Goal: Complete application form

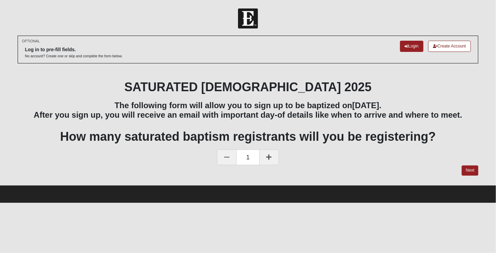
click at [269, 158] on icon at bounding box center [269, 157] width 5 height 6
click at [473, 169] on link "Next" at bounding box center [470, 171] width 17 height 10
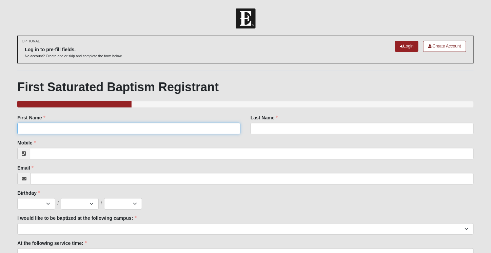
click at [92, 128] on input "First Name" at bounding box center [128, 129] width 223 height 12
type input "Chance"
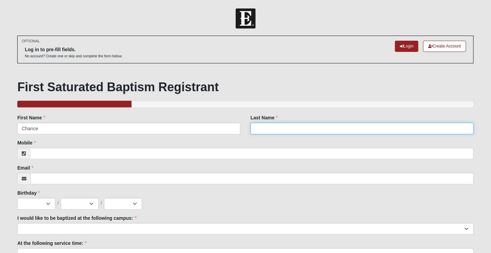
type input "[PERSON_NAME]"
type input "9044687861"
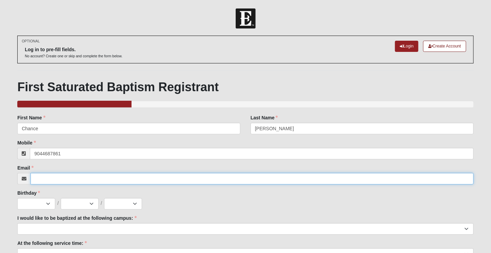
type input "[EMAIL_ADDRESS][PERSON_NAME][DOMAIN_NAME]"
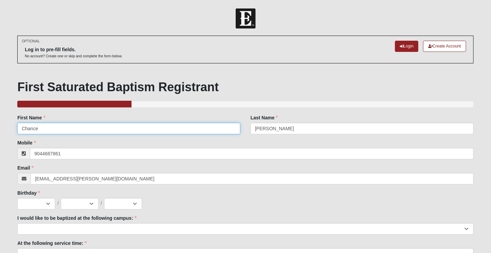
type input "[PHONE_NUMBER]"
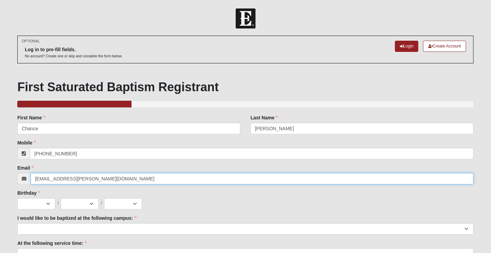
click at [107, 179] on input "[EMAIL_ADDRESS][PERSON_NAME][DOMAIN_NAME]" at bounding box center [252, 179] width 443 height 12
type input "[EMAIL_ADDRESS][DOMAIN_NAME]"
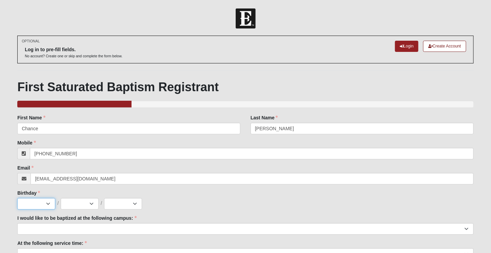
click at [51, 205] on select "Jan Feb Mar Apr May Jun Jul Aug Sep Oct Nov Dec" at bounding box center [36, 204] width 38 height 12
select select "10"
click at [17, 198] on select "Jan Feb Mar Apr May Jun Jul Aug Sep Oct Nov Dec" at bounding box center [36, 204] width 38 height 12
click at [80, 205] on select "1 2 3 4 5 6 7 8 9 10 11 12 13 14 15 16 17 18 19 20 21 22 23 24 25 26 27 28 29 3…" at bounding box center [80, 204] width 38 height 12
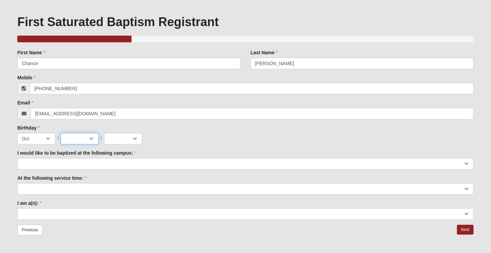
scroll to position [84, 0]
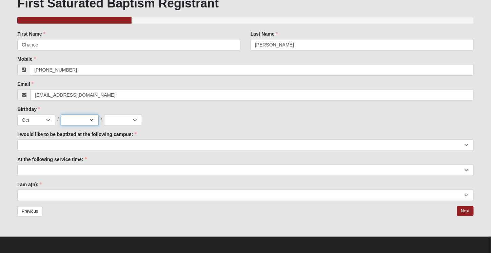
click at [85, 118] on select "1 2 3 4 5 6 7 8 9 10 11 12 13 14 15 16 17 18 19 20 21 22 23 24 25 26 27 28 29 3…" at bounding box center [80, 120] width 38 height 12
select select "31"
click at [61, 114] on select "1 2 3 4 5 6 7 8 9 10 11 12 13 14 15 16 17 18 19 20 21 22 23 24 25 26 27 28 29 3…" at bounding box center [80, 120] width 38 height 12
click at [115, 118] on select "2025 2024 2023 2022 2021 2020 2019 2018 2017 2016 2015 2014 2013 2012 2011 2010…" at bounding box center [123, 120] width 38 height 12
select select "1988"
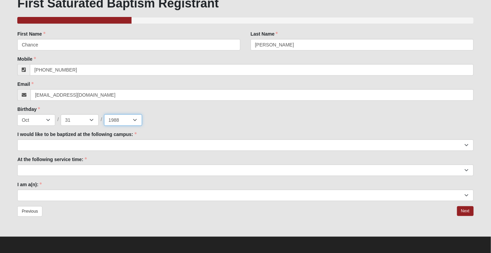
click at [104, 114] on select "2025 2024 2023 2022 2021 2020 2019 2018 2017 2016 2015 2014 2013 2012 2011 2010…" at bounding box center [123, 120] width 38 height 12
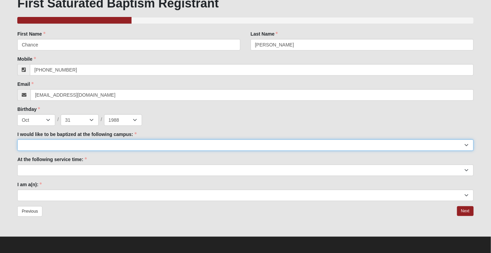
click at [48, 141] on select "Arlington Baymeadows Fleming Island Jesup Mandarin North Jax Orange Park Palatk…" at bounding box center [245, 145] width 457 height 12
select select "6"
click at [17, 139] on select "Arlington Baymeadows Fleming Island Jesup Mandarin North Jax Orange Park Palatk…" at bounding box center [245, 145] width 457 height 12
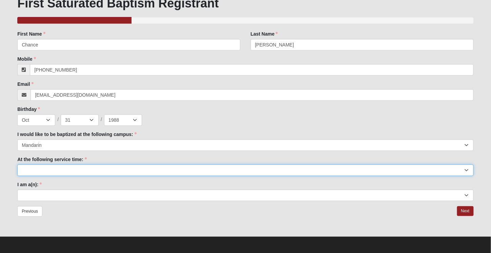
click at [47, 172] on select "9:00am 11:22am 4:22pm (San Pablo and Fleming Island Only)" at bounding box center [245, 171] width 457 height 12
select select "11:22am"
click at [17, 165] on select "9:00am 11:22am 4:22pm (San Pablo and Fleming Island Only)" at bounding box center [245, 171] width 457 height 12
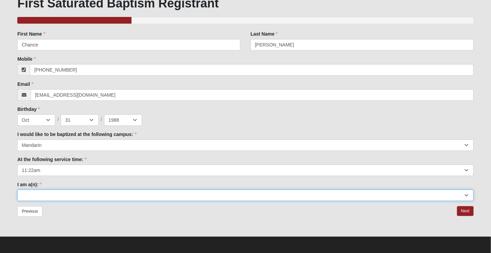
click at [68, 196] on select "Adult (25+) Young Adult (18-25) High School Student (8-12th Grade) Middle Schoo…" at bounding box center [245, 196] width 457 height 12
select select "Adult (25+)"
click at [17, 190] on select "Adult (25+) Young Adult (18-25) High School Student (8-12th Grade) Middle Schoo…" at bounding box center [245, 196] width 457 height 12
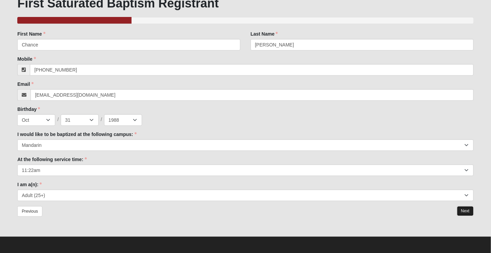
click at [462, 207] on link "Next" at bounding box center [465, 211] width 17 height 10
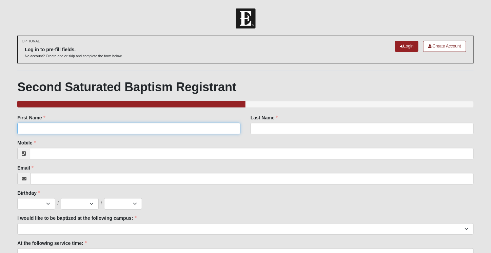
click at [62, 130] on input "First Name" at bounding box center [128, 129] width 223 height 12
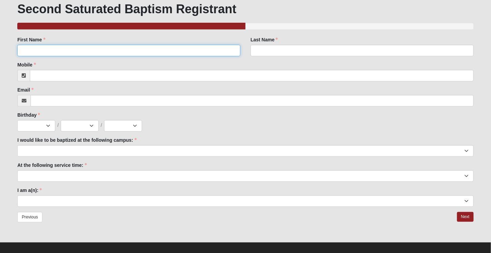
scroll to position [84, 0]
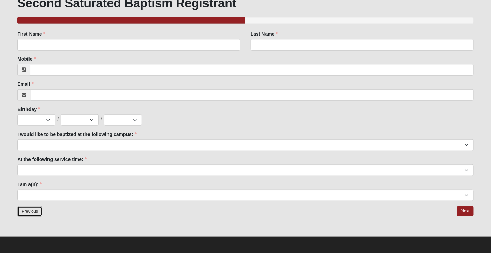
click at [31, 209] on link "Previous" at bounding box center [29, 211] width 25 height 11
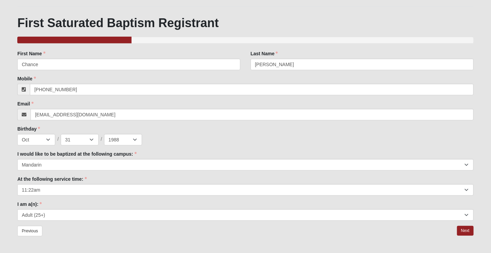
scroll to position [84, 0]
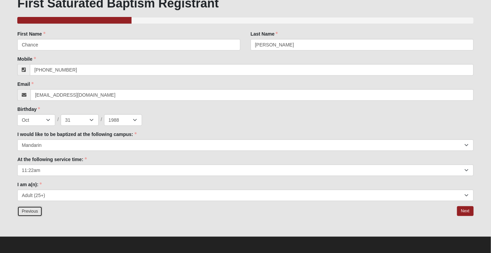
click at [34, 210] on link "Previous" at bounding box center [29, 211] width 25 height 11
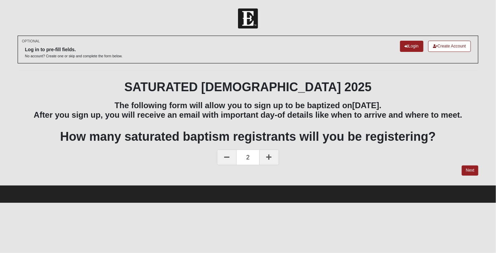
click at [226, 157] on icon at bounding box center [226, 157] width 5 height 6
click at [469, 168] on link "Next" at bounding box center [470, 171] width 17 height 10
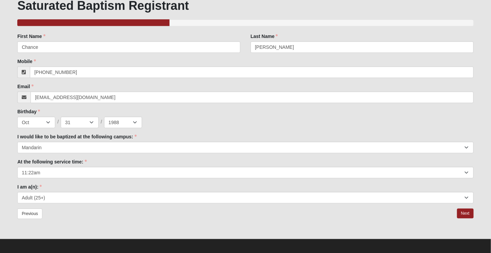
scroll to position [84, 0]
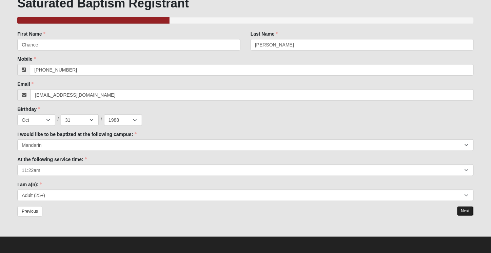
click at [463, 211] on link "Next" at bounding box center [465, 211] width 17 height 10
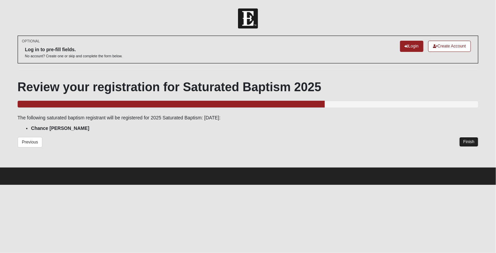
click at [474, 141] on link "Finish" at bounding box center [469, 142] width 19 height 10
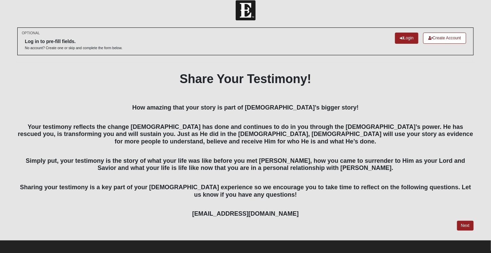
scroll to position [12, 0]
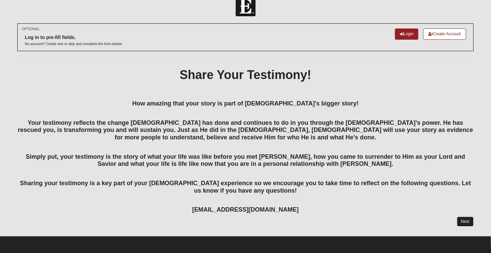
click at [465, 222] on link "Next" at bounding box center [465, 222] width 17 height 10
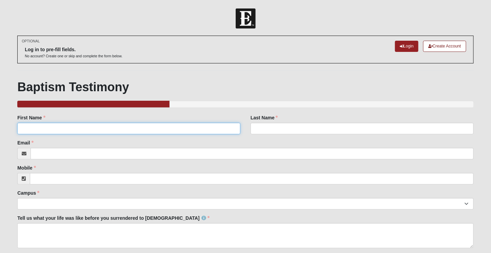
click at [48, 123] on input "First Name" at bounding box center [128, 129] width 223 height 12
type input "Chance"
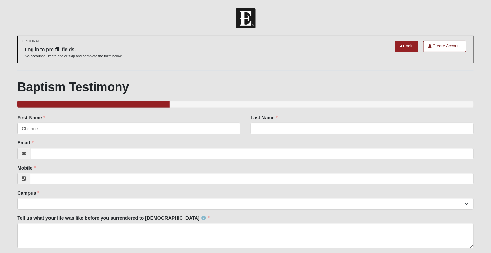
type input "[PERSON_NAME]"
type input "[EMAIL_ADDRESS][PERSON_NAME][DOMAIN_NAME]"
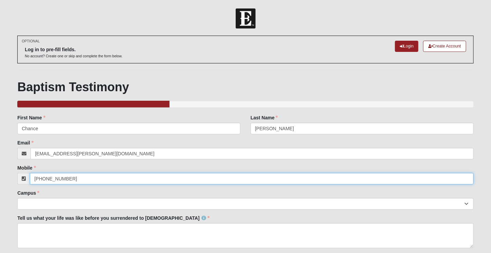
click at [67, 179] on input "[PHONE_NUMBER]" at bounding box center [252, 179] width 444 height 12
type input "[PHONE_NUMBER]"
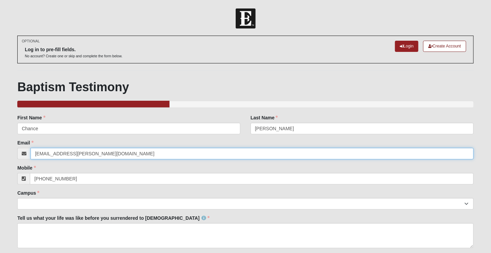
click at [86, 152] on input "[EMAIL_ADDRESS][PERSON_NAME][DOMAIN_NAME]" at bounding box center [252, 154] width 443 height 12
type input "[EMAIL_ADDRESS][DOMAIN_NAME]"
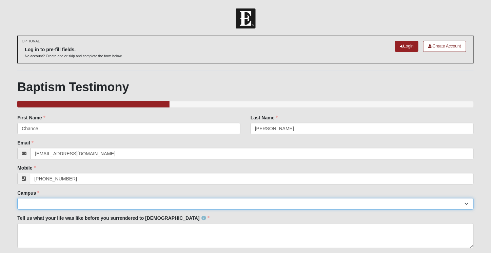
click at [52, 205] on select "Arlington Baymeadows Eleven22 Online [PERSON_NAME][GEOGRAPHIC_DATA] Jesup [GEOG…" at bounding box center [245, 204] width 457 height 12
select select "6"
click at [17, 198] on select "Arlington Baymeadows Eleven22 Online [PERSON_NAME][GEOGRAPHIC_DATA] Jesup [GEOG…" at bounding box center [245, 204] width 457 height 12
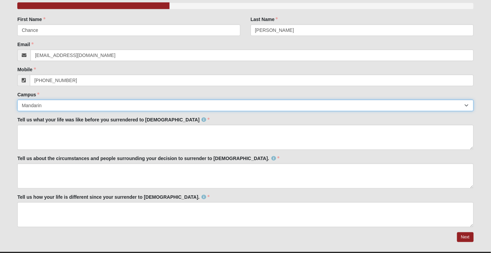
scroll to position [113, 0]
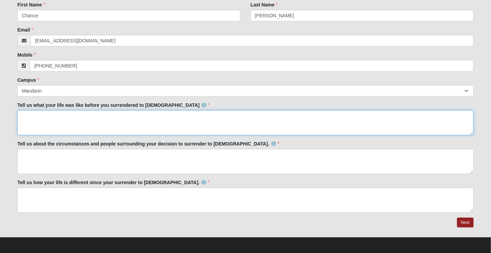
click at [47, 123] on textarea "Tell us what your life was like before you surrendered to [DEMOGRAPHIC_DATA]" at bounding box center [245, 122] width 457 height 25
paste textarea "Prideful and Chaotic to say the least. I excelled in sports and seemed the affi…"
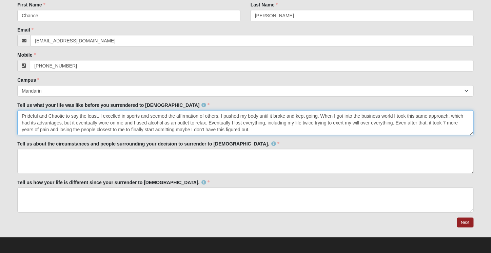
click at [162, 117] on textarea "Prideful and Chaotic to say the least. I excelled in sports and seemed the affi…" at bounding box center [245, 122] width 457 height 25
click at [219, 123] on textarea "Prideful and Chaotic to say the least. I excelled in sports and constantly seek…" at bounding box center [245, 122] width 457 height 25
click at [198, 116] on textarea "Prideful and Chaotic to say the least. I excelled in sports and constantly seek…" at bounding box center [245, 122] width 457 height 25
click at [181, 114] on textarea "Prideful and Chaotic to say the least. I excelled in sports and constantly seek…" at bounding box center [245, 122] width 457 height 25
drag, startPoint x: 181, startPoint y: 114, endPoint x: 167, endPoint y: 117, distance: 14.1
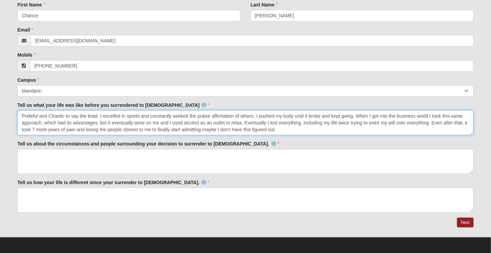
click at [167, 117] on textarea "Prideful and Chaotic to say the least. I excelled in sports and constantly seek…" at bounding box center [245, 122] width 457 height 25
drag, startPoint x: 189, startPoint y: 116, endPoint x: 176, endPoint y: 114, distance: 12.6
click at [176, 114] on textarea "Prideful and Chaotic to say the least. I excelled in sports and constantly seek…" at bounding box center [245, 122] width 457 height 25
click at [184, 122] on textarea "Prideful and Chaotic to say the least. I excelled in sports and constantly soug…" at bounding box center [245, 122] width 457 height 25
click at [211, 116] on textarea "Prideful and Chaotic to say the least. I excelled in sports and constantly soug…" at bounding box center [245, 122] width 457 height 25
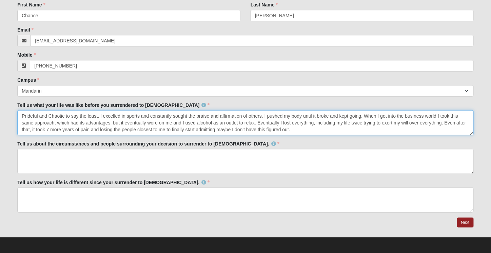
click at [306, 119] on textarea "Prideful and Chaotic to say the least. I excelled in sports and constantly soug…" at bounding box center [245, 122] width 457 height 25
click at [364, 116] on textarea "Prideful and Chaotic to say the least. I excelled in sports and constantly soug…" at bounding box center [245, 122] width 457 height 25
click at [229, 123] on textarea "Prideful and Chaotic to say the least. I excelled in sports and constantly soug…" at bounding box center [245, 122] width 457 height 25
click at [371, 123] on textarea "Prideful and Chaotic to say the least. I excelled in sports and constantly soug…" at bounding box center [245, 122] width 457 height 25
click at [42, 122] on textarea "Prideful and Chaotic to say the least. I excelled in sports and constantly soug…" at bounding box center [245, 122] width 457 height 25
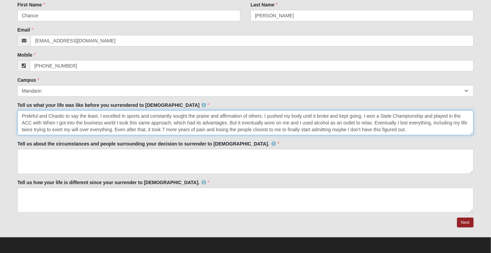
click at [380, 115] on textarea "Prideful and Chaotic to say the least. I excelled in sports and constantly soug…" at bounding box center [245, 122] width 457 height 25
click at [51, 121] on textarea "Prideful and Chaotic to say the least. I excelled in sports and constantly soug…" at bounding box center [245, 122] width 457 height 25
click at [411, 122] on textarea "Prideful and Chaotic to say the least. I excelled in sports and constantly soug…" at bounding box center [245, 122] width 457 height 25
click at [135, 130] on textarea "Prideful and Chaotic to say the least. I excelled in sports and constantly soug…" at bounding box center [245, 122] width 457 height 25
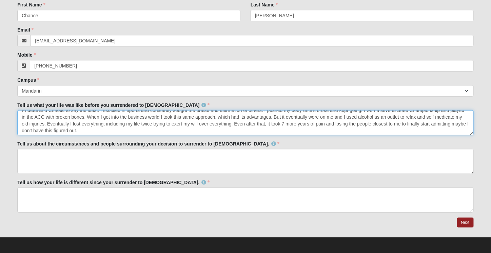
scroll to position [7, 0]
click at [168, 128] on textarea "Prideful and Chaotic to say the least. I excelled in sports and constantly soug…" at bounding box center [245, 122] width 457 height 25
click at [62, 129] on textarea "Prideful and Chaotic to say the least. I excelled in sports and constantly soug…" at bounding box center [245, 122] width 457 height 25
drag, startPoint x: 95, startPoint y: 130, endPoint x: 70, endPoint y: 130, distance: 24.8
click at [70, 130] on textarea "Prideful and Chaotic to say the least. I excelled in sports and constantly soug…" at bounding box center [245, 122] width 457 height 25
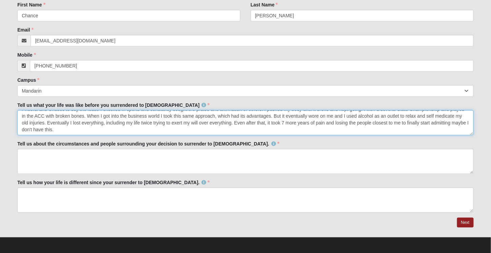
scroll to position [0, 0]
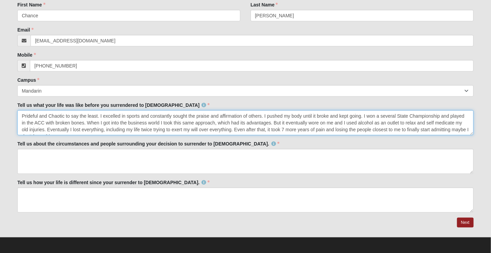
click at [286, 121] on textarea "Prideful and Chaotic to say the least. I excelled in sports and constantly soug…" at bounding box center [245, 122] width 457 height 25
click at [306, 122] on textarea "Prideful and Chaotic to say the least. I excelled in sports and constantly soug…" at bounding box center [245, 122] width 457 height 25
click at [367, 114] on textarea "Prideful and Chaotic to say the least. I excelled in sports and constantly soug…" at bounding box center [245, 122] width 457 height 25
click at [112, 122] on textarea "Prideful and Chaotic to say the least. I excelled in sports and constantly soug…" at bounding box center [245, 122] width 457 height 25
click at [435, 115] on textarea "Prideful and Chaotic to say the least. I excelled in sports and constantly soug…" at bounding box center [245, 122] width 457 height 25
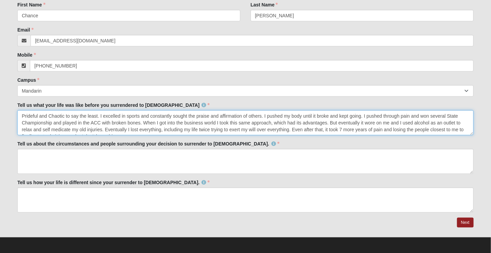
click at [51, 121] on textarea "Prideful and Chaotic to say the least. I excelled in sports and constantly soug…" at bounding box center [245, 122] width 457 height 25
click at [93, 127] on textarea "Prideful and Chaotic to say the least. I excelled in sports and constantly soug…" at bounding box center [245, 122] width 457 height 25
click at [155, 125] on textarea "Prideful and Chaotic to say the least. I excelled in sports and constantly soug…" at bounding box center [245, 122] width 457 height 25
click at [98, 121] on textarea "Prideful and Chaotic to say the least. I excelled in sports and constantly soug…" at bounding box center [245, 122] width 457 height 25
click at [96, 128] on textarea "Prideful and Chaotic to say the least. I excelled in sports and constantly soug…" at bounding box center [245, 122] width 457 height 25
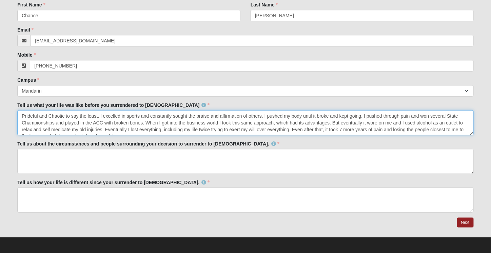
click at [117, 121] on textarea "Prideful and Chaotic to say the least. I excelled in sports and constantly soug…" at bounding box center [245, 122] width 457 height 25
click at [143, 122] on textarea "Prideful and Chaotic to say the least. I excelled in sports and constantly soug…" at bounding box center [245, 122] width 457 height 25
click at [65, 122] on textarea "Prideful and Chaotic to say the least. I excelled in sports and constantly soug…" at bounding box center [245, 122] width 457 height 25
click at [113, 122] on textarea "Prideful and Chaotic to say the least. I excelled in sports and constantly soug…" at bounding box center [245, 122] width 457 height 25
click at [143, 123] on textarea "Prideful and Chaotic to say the least. I excelled in sports and constantly soug…" at bounding box center [245, 122] width 457 height 25
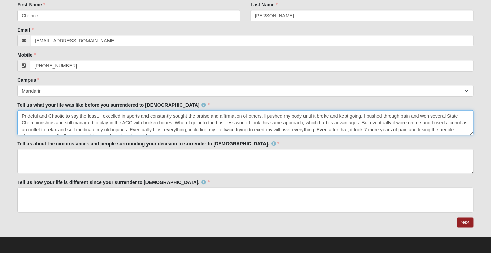
drag, startPoint x: 172, startPoint y: 122, endPoint x: 144, endPoint y: 121, distance: 28.2
click at [144, 121] on textarea "Prideful and Chaotic to say the least. I excelled in sports and constantly soug…" at bounding box center [245, 122] width 457 height 25
click at [155, 125] on textarea "Prideful and Chaotic to say the least. I excelled in sports and constantly soug…" at bounding box center [245, 122] width 457 height 25
drag, startPoint x: 172, startPoint y: 122, endPoint x: 134, endPoint y: 120, distance: 37.7
click at [134, 120] on textarea "Prideful and Chaotic to say the least. I excelled in sports and constantly soug…" at bounding box center [245, 122] width 457 height 25
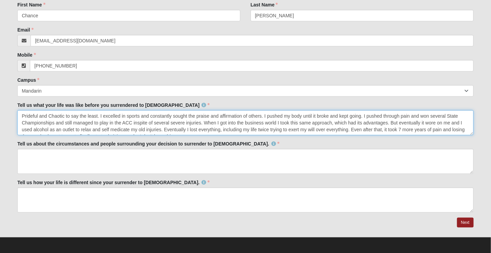
click at [137, 121] on textarea "Prideful and Chaotic to say the least. I excelled in sports and constantly soug…" at bounding box center [245, 122] width 457 height 25
click at [213, 127] on textarea "Prideful and Chaotic to say the least. I excelled in sports and constantly soug…" at bounding box center [245, 122] width 457 height 25
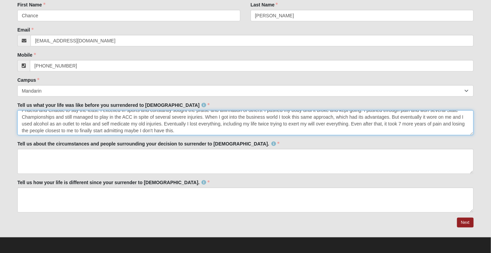
scroll to position [7, 0]
click at [201, 126] on textarea "Prideful and Chaotic to say the least. I excelled in sports and constantly soug…" at bounding box center [245, 122] width 457 height 25
click at [326, 123] on textarea "Prideful and Chaotic to say the least. I excelled in sports and constantly soug…" at bounding box center [245, 122] width 457 height 25
type textarea "Prideful and Chaotic to say the least. I excelled in sports and constantly soug…"
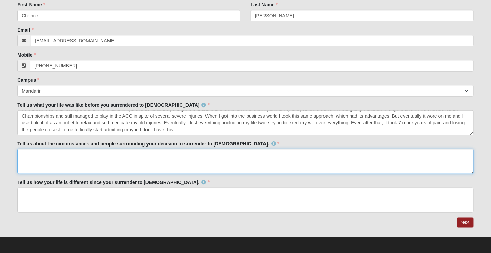
click at [120, 156] on textarea "Tell us about the circumstances and people surrounding your decision to surrend…" at bounding box center [245, 161] width 457 height 25
paste textarea "After decades of struggling from using alcohol as my coping tool for battling t…"
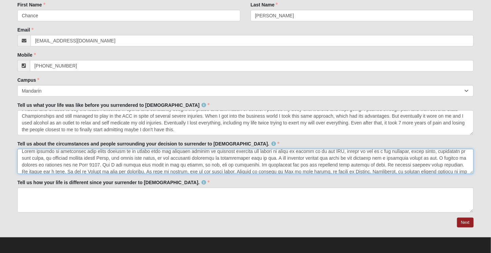
scroll to position [0, 0]
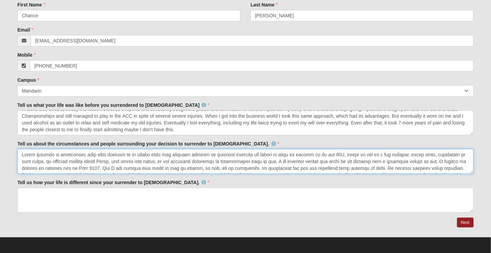
click at [209, 167] on textarea "Tell us about the circumstances and people surrounding your decision to surrend…" at bounding box center [245, 161] width 457 height 25
click at [31, 154] on textarea "Tell us about the circumstances and people surrounding your decision to surrend…" at bounding box center [245, 161] width 457 height 25
click at [129, 156] on textarea "Tell us about the circumstances and people surrounding your decision to surrend…" at bounding box center [245, 161] width 457 height 25
click at [197, 155] on textarea "Tell us about the circumstances and people surrounding your decision to surrend…" at bounding box center [245, 161] width 457 height 25
click at [186, 160] on textarea "Tell us about the circumstances and people surrounding your decision to surrend…" at bounding box center [245, 161] width 457 height 25
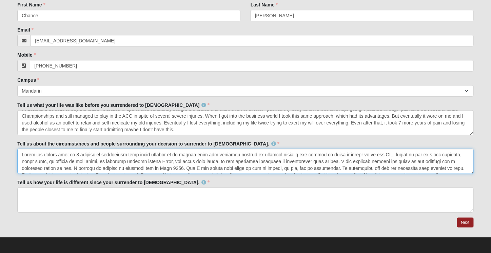
click at [204, 161] on textarea "Tell us about the circumstances and people surrounding your decision to surrend…" at bounding box center [245, 161] width 457 height 25
click at [207, 160] on textarea "Tell us about the circumstances and people surrounding your decision to surrend…" at bounding box center [245, 161] width 457 height 25
click at [310, 168] on textarea "Tell us about the circumstances and people surrounding your decision to surrend…" at bounding box center [245, 161] width 457 height 25
drag, startPoint x: 51, startPoint y: 167, endPoint x: 422, endPoint y: 159, distance: 371.2
click at [422, 159] on textarea "Tell us about the circumstances and people surrounding your decision to surrend…" at bounding box center [245, 161] width 457 height 25
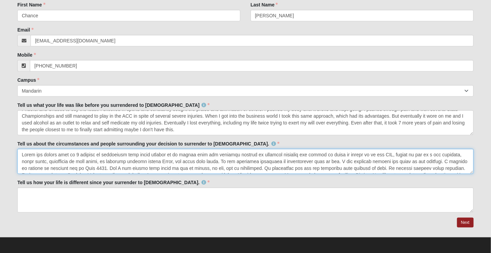
click at [335, 163] on textarea "Tell us about the circumstances and people surrounding your decision to surrend…" at bounding box center [245, 161] width 457 height 25
click at [392, 160] on textarea "Tell us about the circumstances and people surrounding your decision to surrend…" at bounding box center [245, 161] width 457 height 25
drag, startPoint x: 404, startPoint y: 160, endPoint x: 381, endPoint y: 159, distance: 23.8
click at [381, 159] on textarea "Tell us about the circumstances and people surrounding your decision to surrend…" at bounding box center [245, 161] width 457 height 25
click at [341, 164] on textarea "Tell us about the circumstances and people surrounding your decision to surrend…" at bounding box center [245, 161] width 457 height 25
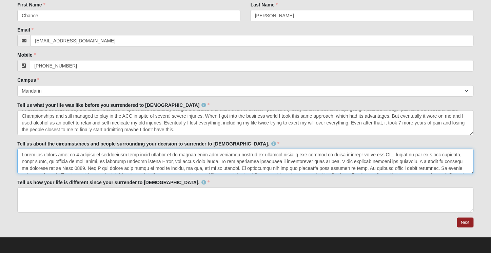
click at [170, 166] on textarea "Tell us about the circumstances and people surrounding your decision to surrend…" at bounding box center [245, 161] width 457 height 25
drag, startPoint x: 234, startPoint y: 168, endPoint x: 194, endPoint y: 167, distance: 39.7
click at [194, 167] on textarea "Tell us about the circumstances and people surrounding your decision to surrend…" at bounding box center [245, 161] width 457 height 25
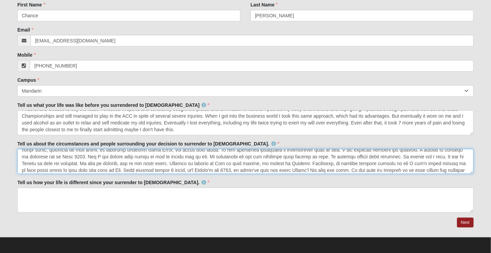
scroll to position [14, 0]
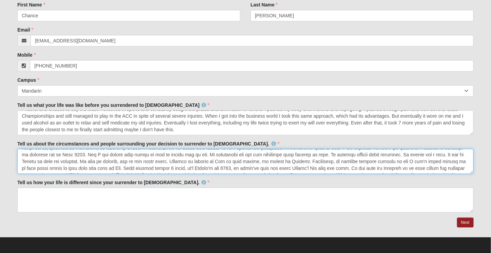
drag, startPoint x: 165, startPoint y: 167, endPoint x: 149, endPoint y: 167, distance: 15.6
click at [149, 167] on textarea "Tell us about the circumstances and people surrounding your decision to surrend…" at bounding box center [245, 161] width 457 height 25
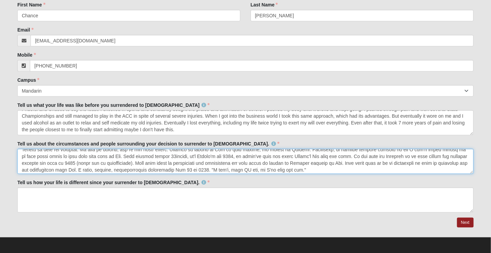
scroll to position [27, 0]
click at [304, 167] on textarea "Tell us about the circumstances and people surrounding your decision to surrend…" at bounding box center [245, 161] width 457 height 25
type textarea "After the better part of 2 decades of struggling from using alcohol as my copin…"
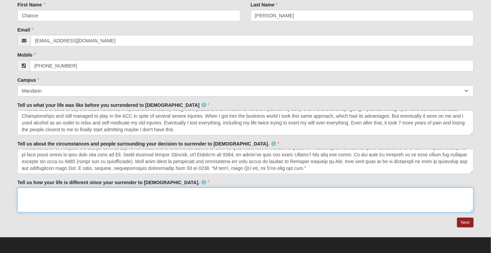
click at [118, 194] on textarea "Tell us how your life is different since your surrender to [DEMOGRAPHIC_DATA]." at bounding box center [245, 200] width 457 height 25
paste textarea "Now my life is more incredible than I could imagine. Especially after everythin…"
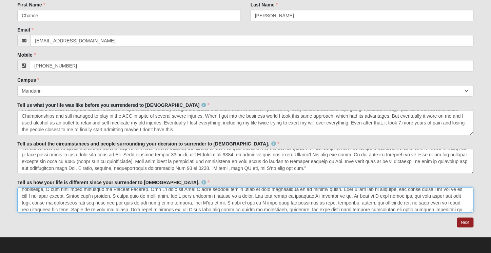
scroll to position [0, 0]
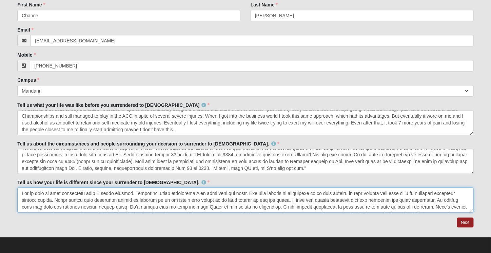
click at [163, 199] on textarea "Tell us how your life is different since your surrender to [DEMOGRAPHIC_DATA]." at bounding box center [245, 200] width 457 height 25
click at [267, 201] on textarea "Tell us how your life is different since your surrender to [DEMOGRAPHIC_DATA]." at bounding box center [245, 200] width 457 height 25
click at [310, 205] on textarea "Tell us how your life is different since your surrender to [DEMOGRAPHIC_DATA]." at bounding box center [245, 200] width 457 height 25
click at [294, 201] on textarea "Tell us how your life is different since your surrender to [DEMOGRAPHIC_DATA]." at bounding box center [245, 200] width 457 height 25
click at [324, 200] on textarea "Tell us how your life is different since your surrender to [DEMOGRAPHIC_DATA]." at bounding box center [245, 200] width 457 height 25
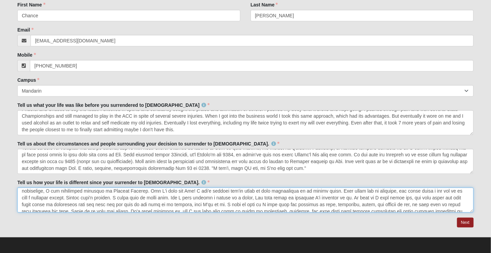
scroll to position [34, 0]
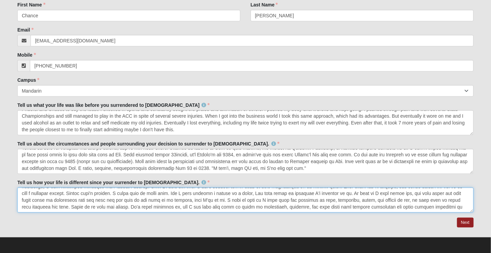
click at [440, 205] on textarea "Tell us how your life is different since your surrender to [DEMOGRAPHIC_DATA]." at bounding box center [245, 200] width 457 height 25
type textarea "Now my life is more incredible than I could imagine. Especially after everythin…"
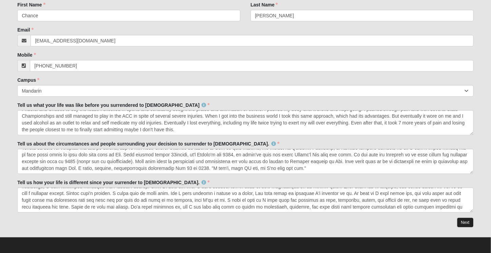
click at [463, 220] on link "Next" at bounding box center [465, 223] width 17 height 10
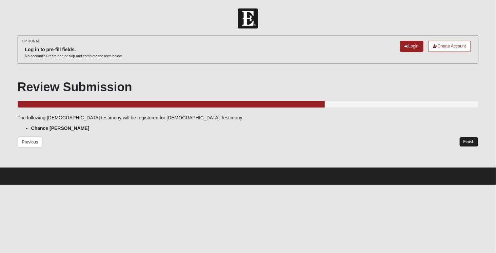
click at [468, 141] on link "Finish" at bounding box center [469, 142] width 19 height 10
